Goal: Task Accomplishment & Management: Complete application form

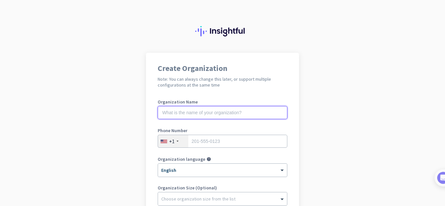
click at [234, 111] on input "text" at bounding box center [223, 112] width 130 height 13
type input "qwERTYUI"
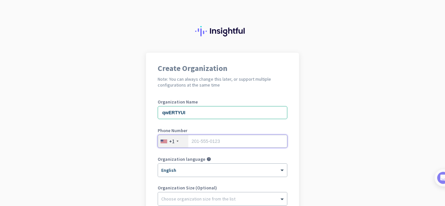
click at [207, 136] on input "tel" at bounding box center [223, 141] width 130 height 13
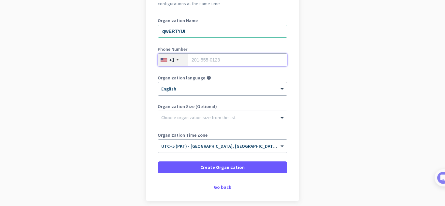
scroll to position [82, 0]
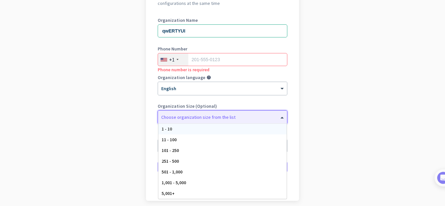
click at [188, 117] on div at bounding box center [222, 115] width 129 height 7
click at [180, 128] on div "1 - 10" at bounding box center [222, 129] width 128 height 11
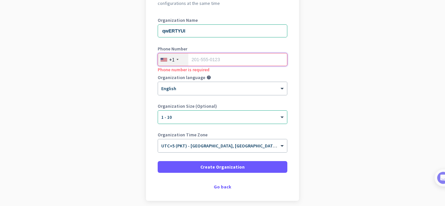
click at [214, 62] on input "tel" at bounding box center [223, 59] width 130 height 13
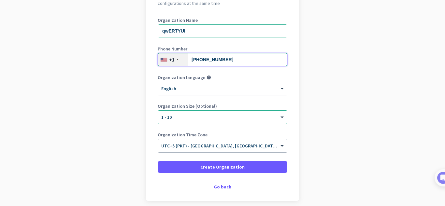
type input "[PHONE_NUMBER]"
click at [170, 60] on div "+1" at bounding box center [172, 59] width 6 height 7
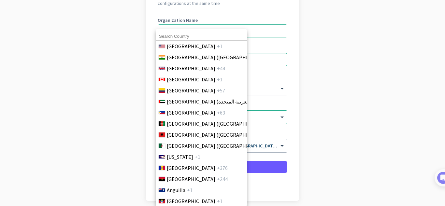
click at [188, 39] on input at bounding box center [201, 36] width 91 height 8
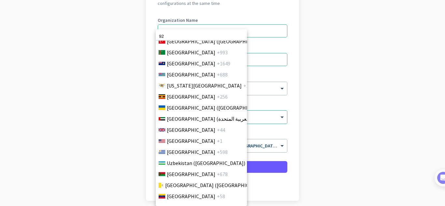
scroll to position [2613, 0]
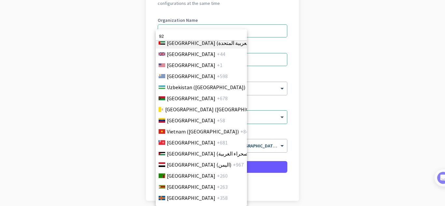
type input "9"
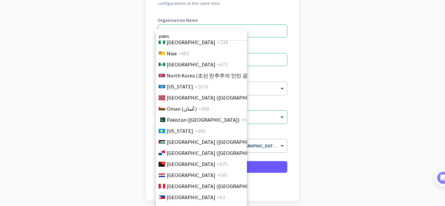
scroll to position [1800, 0]
type input "pakis"
click at [191, 116] on span "Pakistan (‫[GEOGRAPHIC_DATA]‬‎)" at bounding box center [203, 120] width 73 height 8
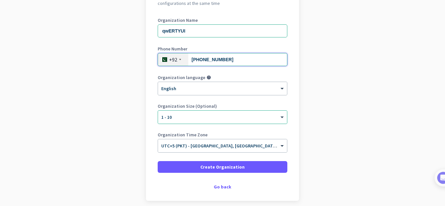
click at [196, 59] on input "[PHONE_NUMBER]" at bounding box center [223, 59] width 130 height 13
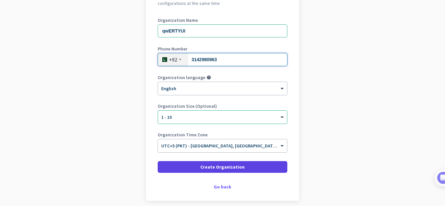
type input "3142980963"
click at [204, 165] on span "Create Organization" at bounding box center [223, 167] width 44 height 7
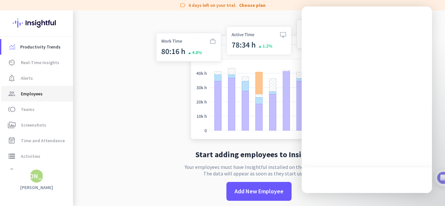
click at [43, 92] on span "group Employees" at bounding box center [37, 94] width 61 height 8
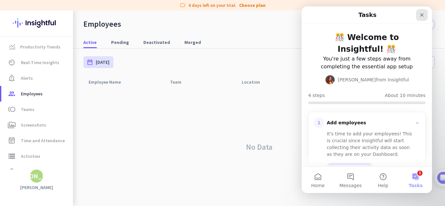
click at [423, 17] on icon "Close" at bounding box center [422, 14] width 5 height 5
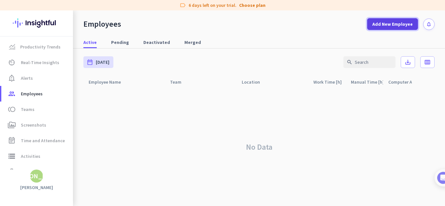
click at [387, 26] on span "Add New Employee" at bounding box center [393, 24] width 40 height 7
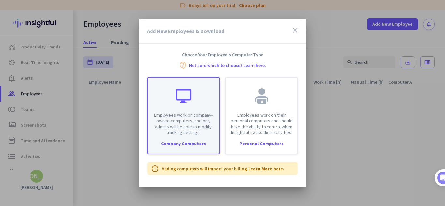
click at [189, 116] on p "Employees work on company-owned computers, and only admins will be able to modi…" at bounding box center [184, 123] width 64 height 23
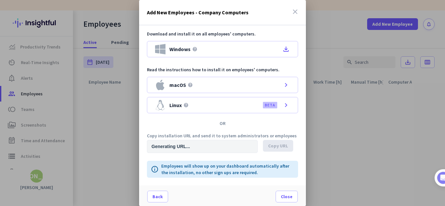
type input "[URL][DOMAIN_NAME]"
click at [280, 144] on span "Copy URL" at bounding box center [278, 146] width 20 height 7
